Goal: Task Accomplishment & Management: Manage account settings

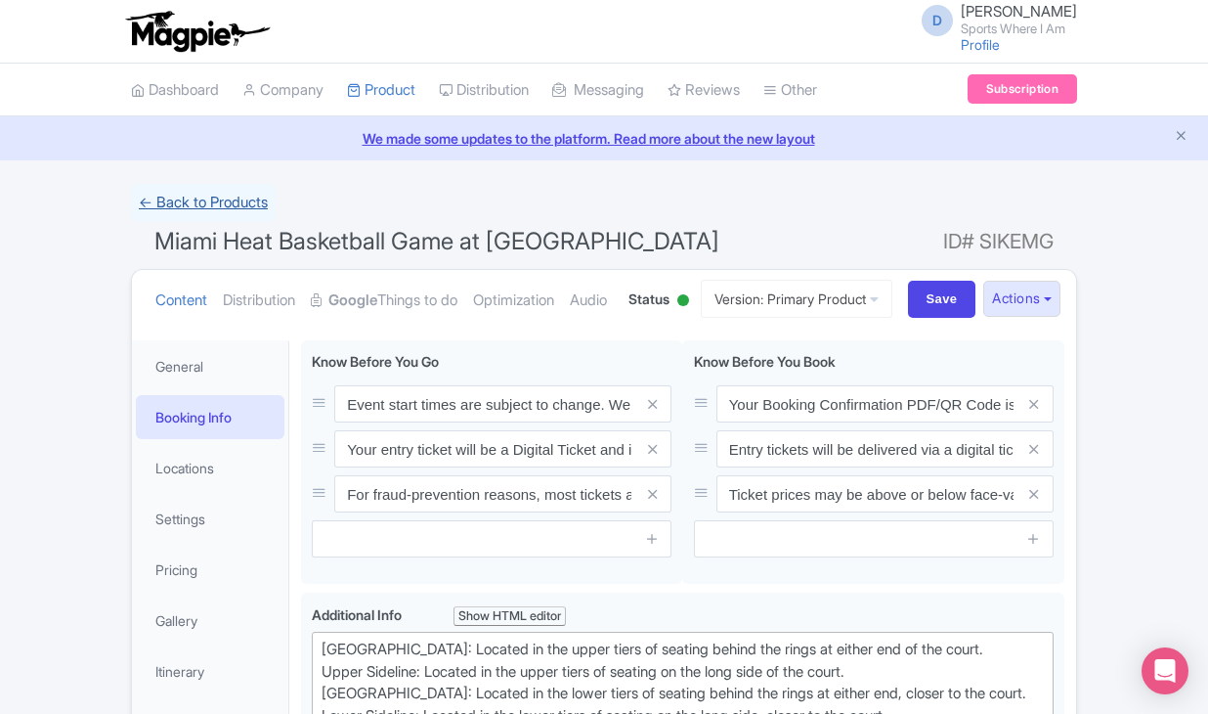
click at [218, 189] on link "← Back to Products" at bounding box center [203, 203] width 145 height 38
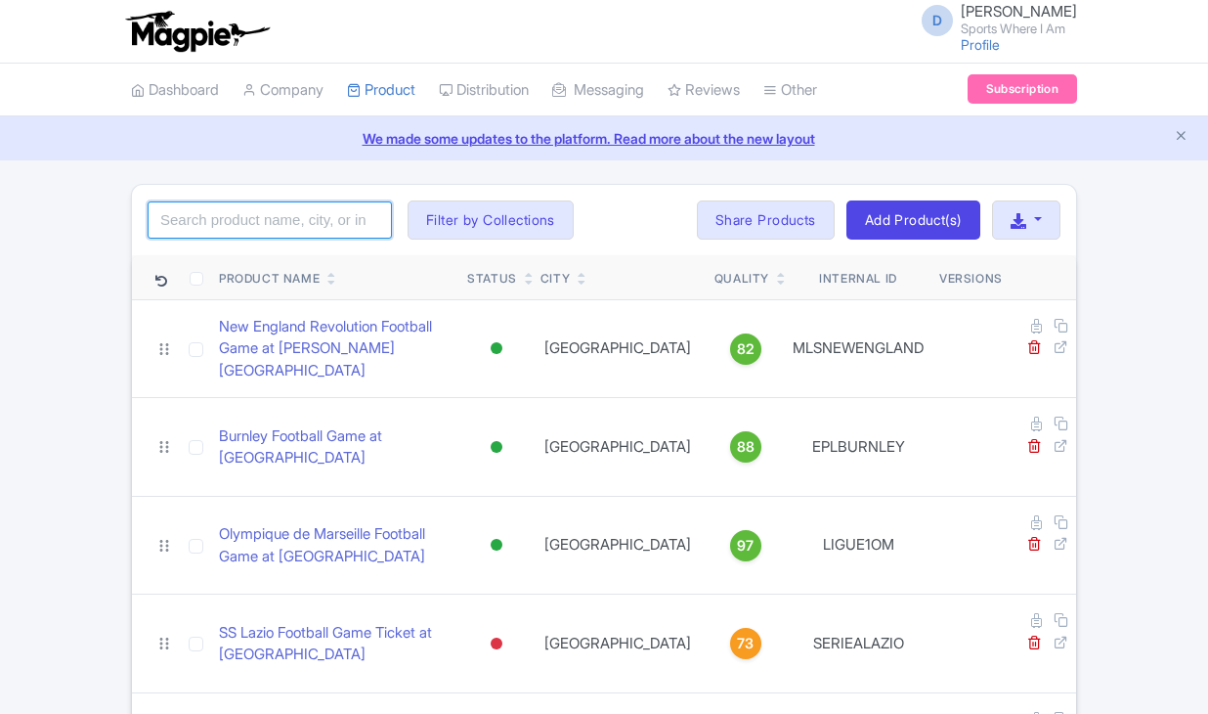
click at [238, 219] on input "search" at bounding box center [270, 219] width 244 height 37
type input "Anaheim ducks"
click button "Search" at bounding box center [0, 0] width 0 height 0
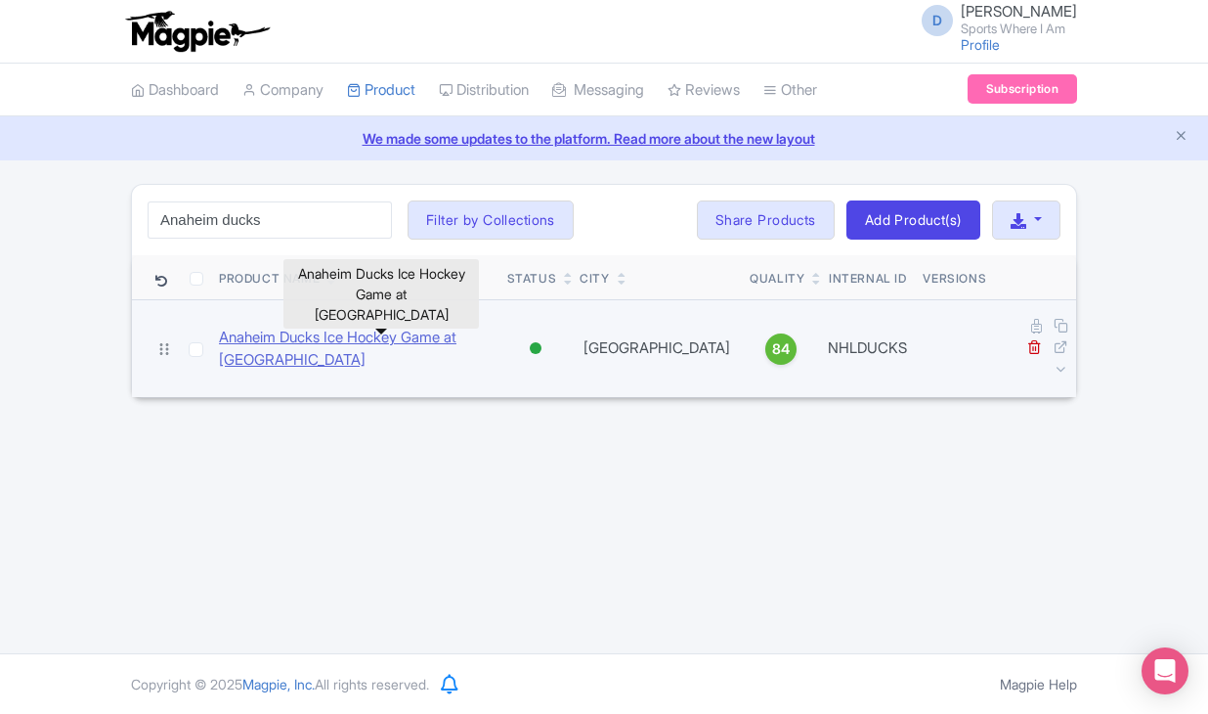
click at [238, 340] on link "Anaheim Ducks Ice Hockey Game at [GEOGRAPHIC_DATA]" at bounding box center [355, 349] width 273 height 44
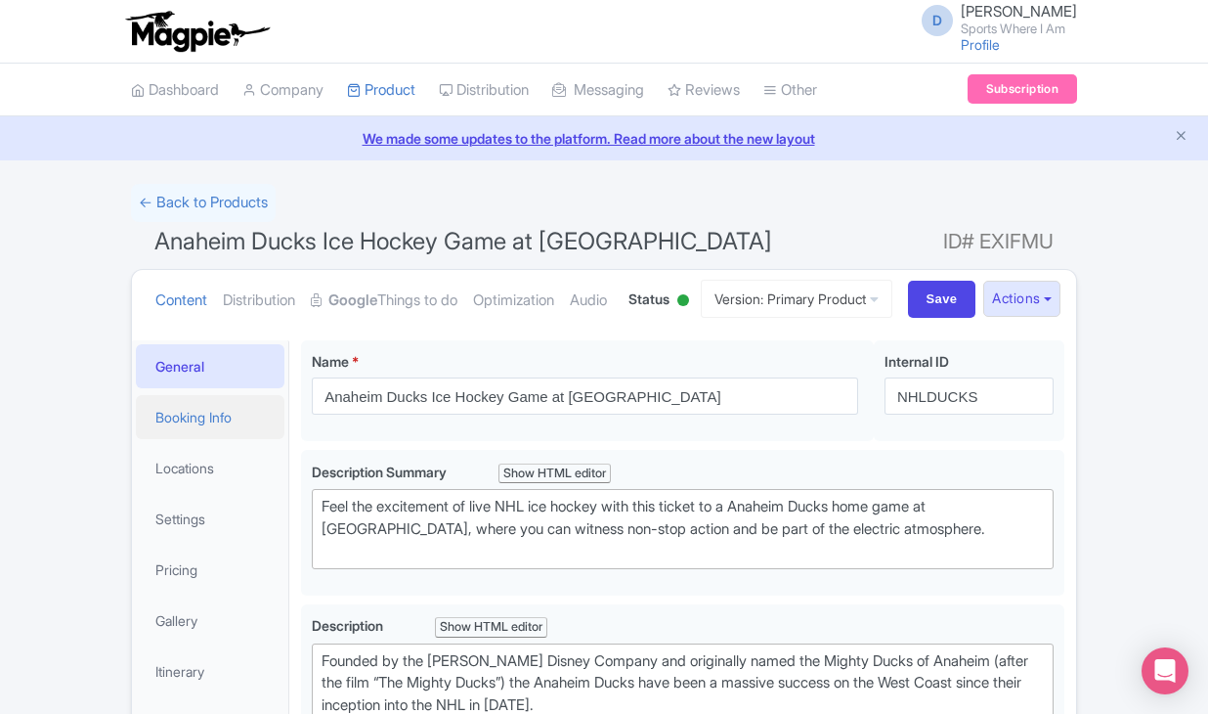
click at [215, 439] on link "Booking Info" at bounding box center [210, 417] width 149 height 44
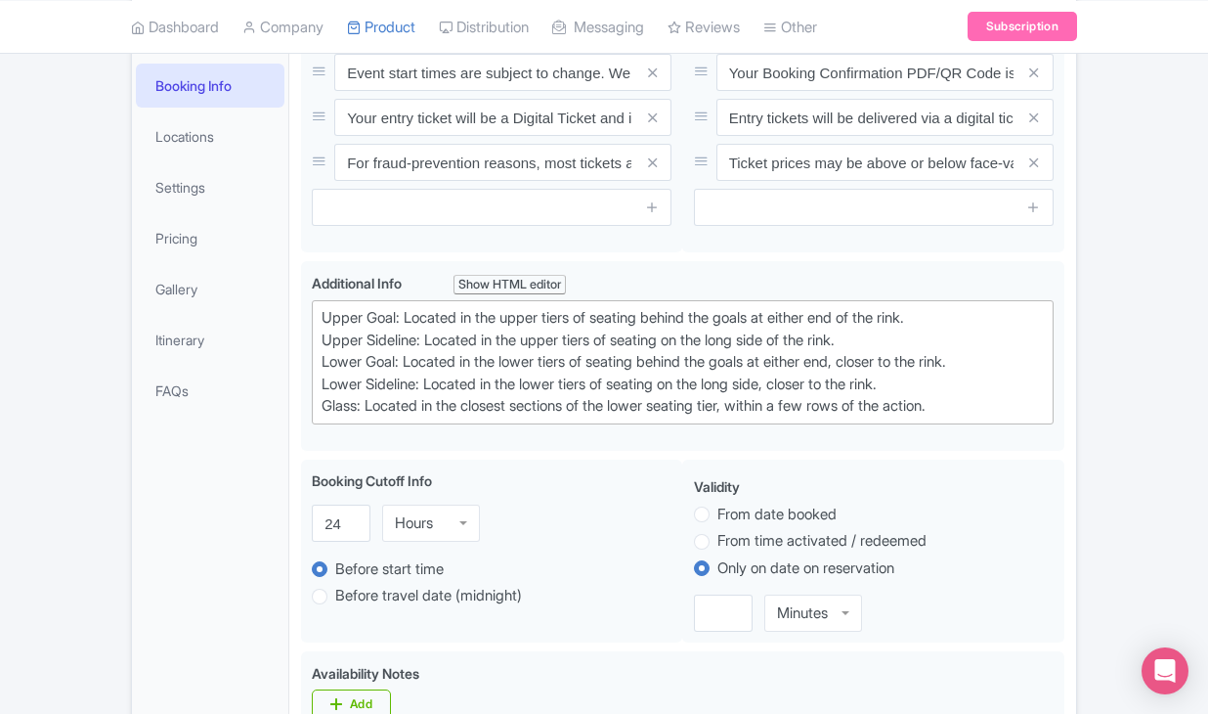
scroll to position [348, 0]
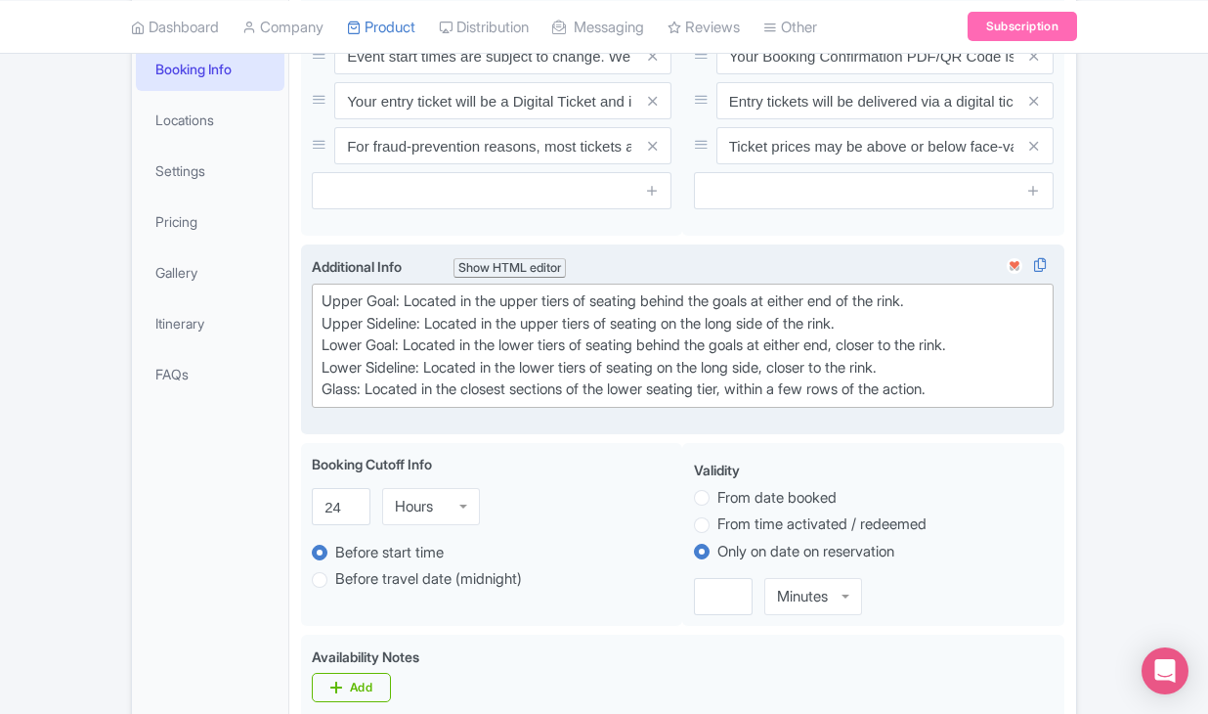
drag, startPoint x: 410, startPoint y: 370, endPoint x: 965, endPoint y: 374, distance: 555.3
click at [965, 374] on div "Upper Goal: Located in the upper tiers of seating behind the goals at either en…" at bounding box center [683, 345] width 722 height 110
type trix-editor "<div>Upper Goal: Located in the upper tiers of seating behind the goals at eith…"
copy div "Located in the upper tiers of seating behind the goals at either end of the rin…"
drag, startPoint x: 434, startPoint y: 395, endPoint x: 887, endPoint y: 396, distance: 452.7
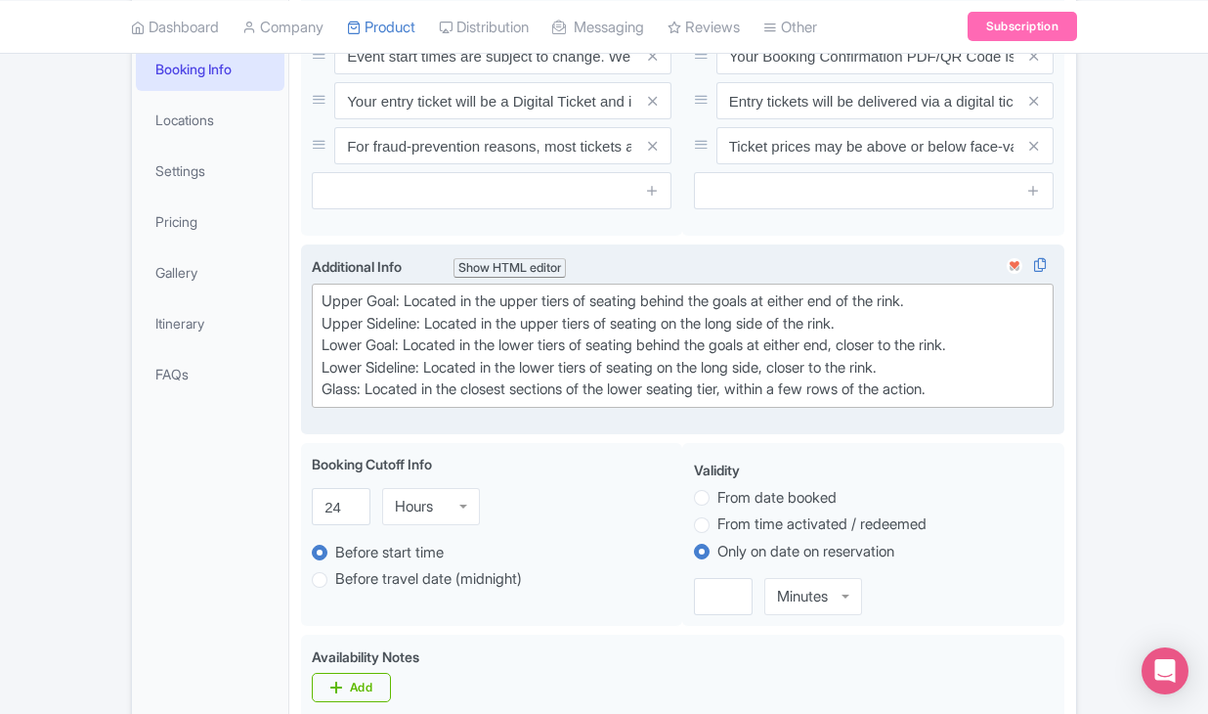
click at [887, 394] on div "Upper Goal: Located in the upper tiers of seating behind the goals at either en…" at bounding box center [683, 345] width 722 height 110
copy div "Located in the upper tiers of seating on the long side of the rink."
drag, startPoint x: 413, startPoint y: 416, endPoint x: 998, endPoint y: 417, distance: 585.6
click at [998, 401] on div "Upper Goal: Located in the upper tiers of seating behind the goals at either en…" at bounding box center [683, 345] width 722 height 110
copy div "Located in the lower tiers of seating behind the goals at either end, closer to…"
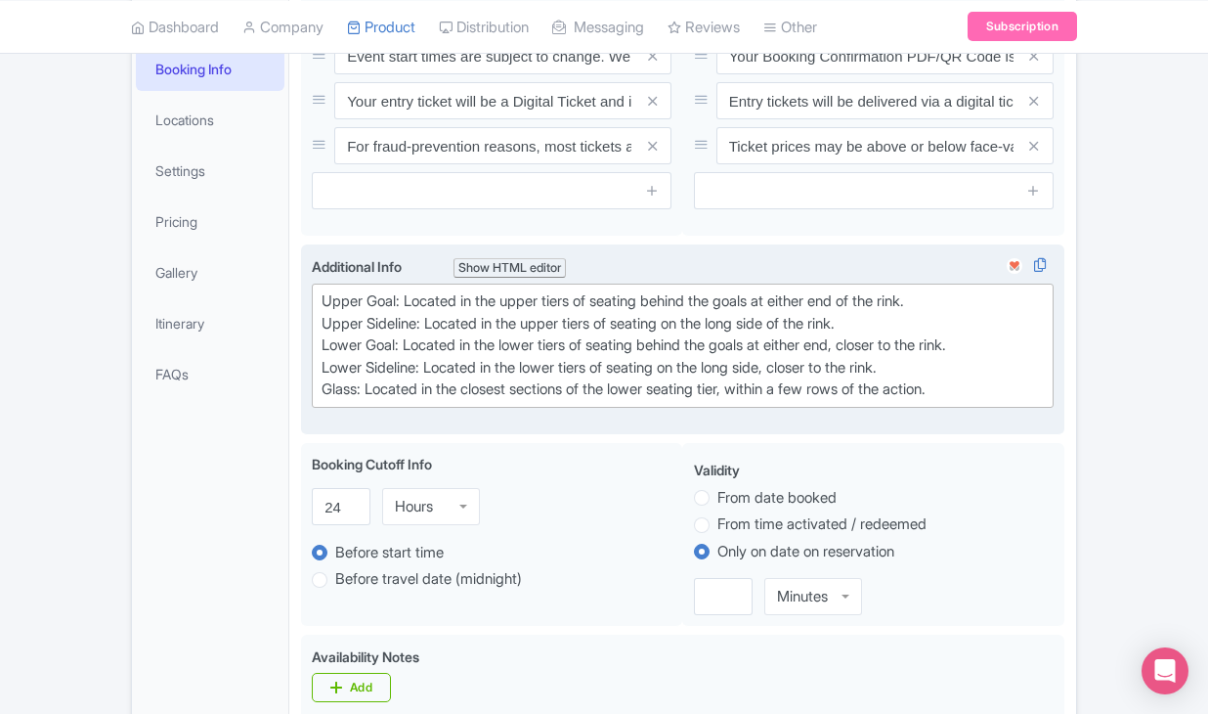
drag, startPoint x: 437, startPoint y: 436, endPoint x: 926, endPoint y: 437, distance: 488.8
click at [926, 401] on div "Upper Goal: Located in the upper tiers of seating behind the goals at either en…" at bounding box center [683, 345] width 722 height 110
copy div "Located in the lower tiers of seating on the long side, closer to the rink."
drag, startPoint x: 372, startPoint y: 457, endPoint x: 676, endPoint y: 490, distance: 304.9
click at [676, 423] on div "<div>Upper Goal: Located in the upper tiers of seating behind the goals at eith…" at bounding box center [683, 339] width 742 height 167
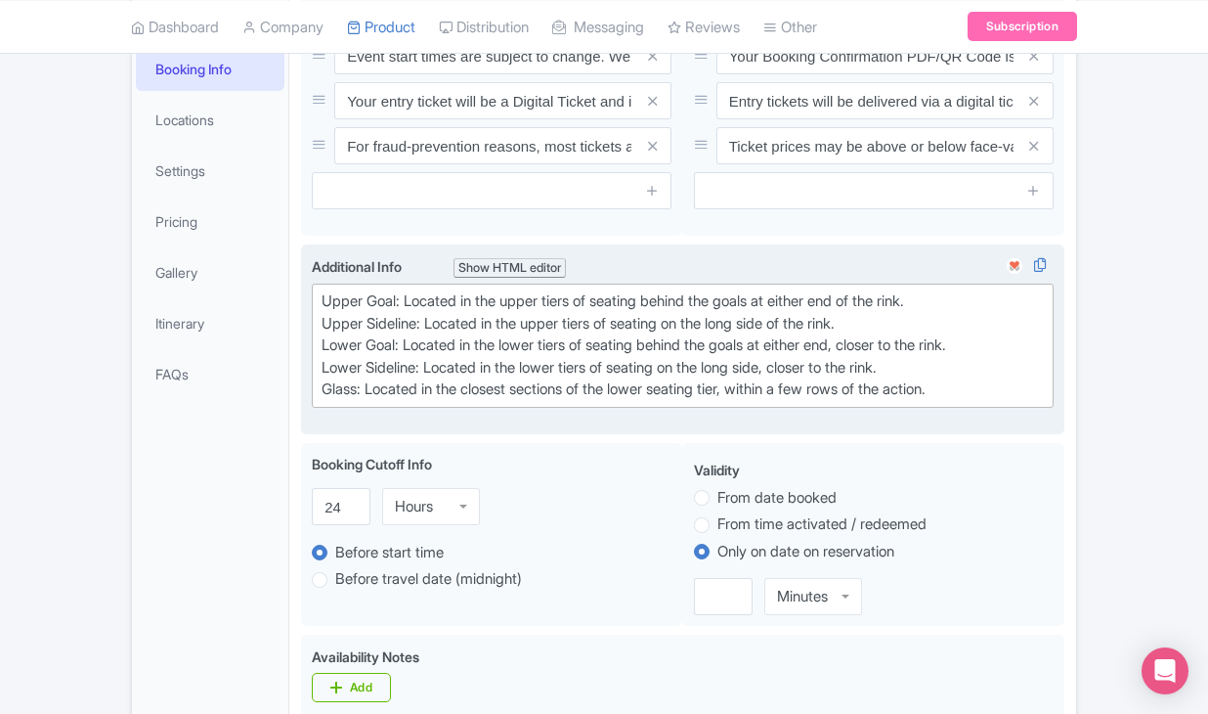
copy div "Located in the closest sections of the lower seating tier, within a few rows of…"
